Goal: Task Accomplishment & Management: Use online tool/utility

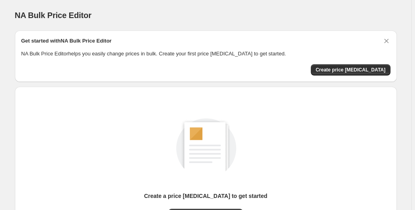
scroll to position [91, 0]
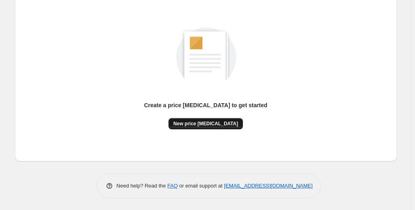
click at [205, 125] on span "New price [MEDICAL_DATA]" at bounding box center [205, 124] width 65 height 6
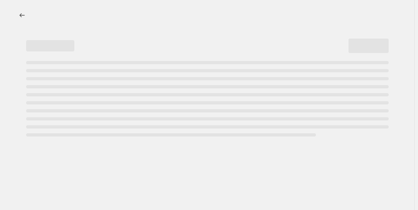
select select "percentage"
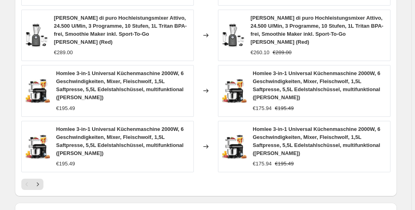
scroll to position [669, 0]
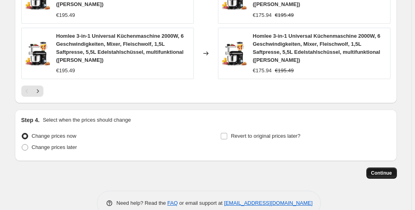
click at [386, 170] on span "Continue" at bounding box center [381, 173] width 21 height 6
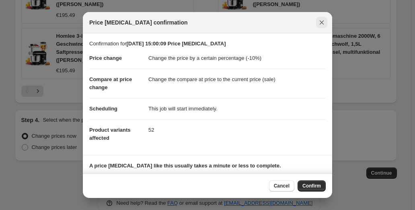
click at [323, 20] on icon "Close" at bounding box center [321, 22] width 8 height 8
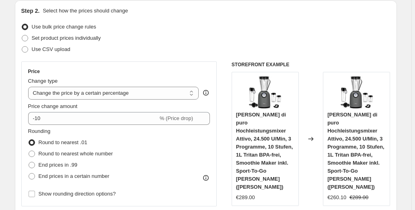
scroll to position [87, 0]
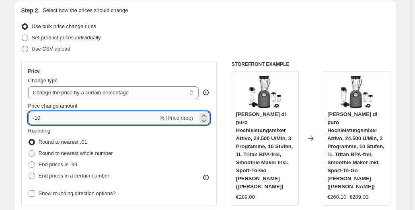
click at [39, 116] on input "-10" at bounding box center [93, 118] width 130 height 13
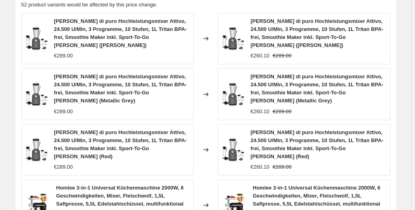
scroll to position [669, 0]
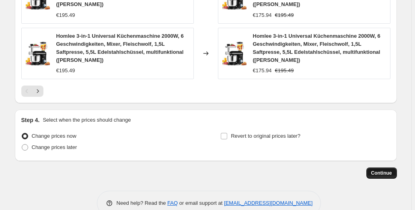
type input "-25"
click at [386, 170] on span "Continue" at bounding box center [381, 173] width 21 height 6
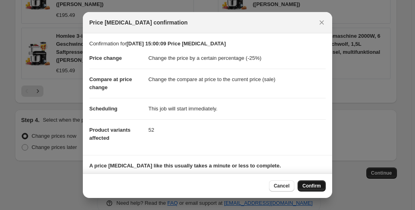
click at [316, 184] on span "Confirm" at bounding box center [311, 186] width 18 height 6
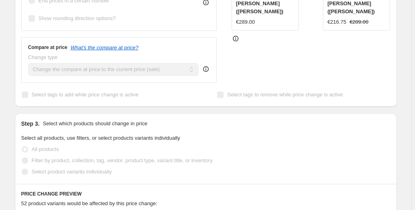
scroll to position [317, 0]
